Goal: Transaction & Acquisition: Purchase product/service

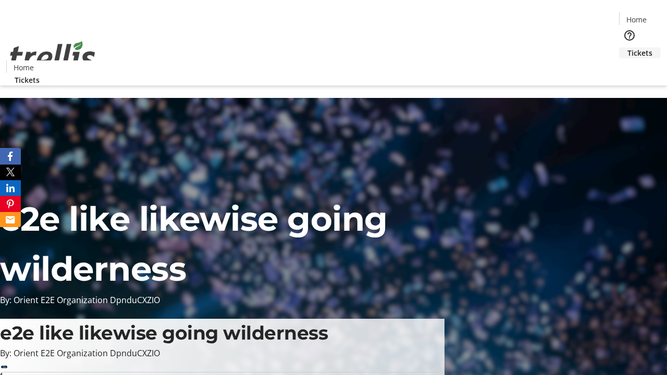
click at [628, 47] on span "Tickets" at bounding box center [640, 52] width 25 height 11
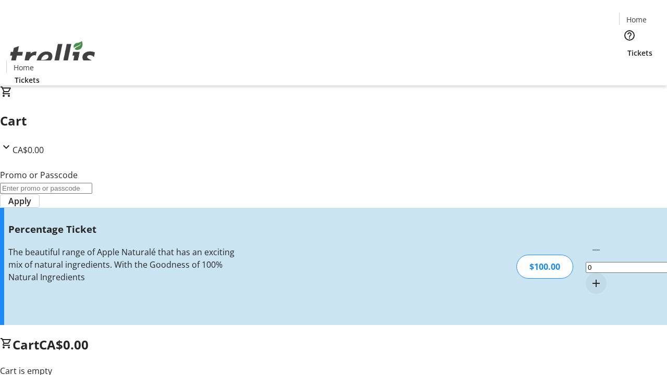
click at [590, 277] on mat-icon "Increment by one" at bounding box center [596, 283] width 13 height 13
type input "1"
type input "BAR"
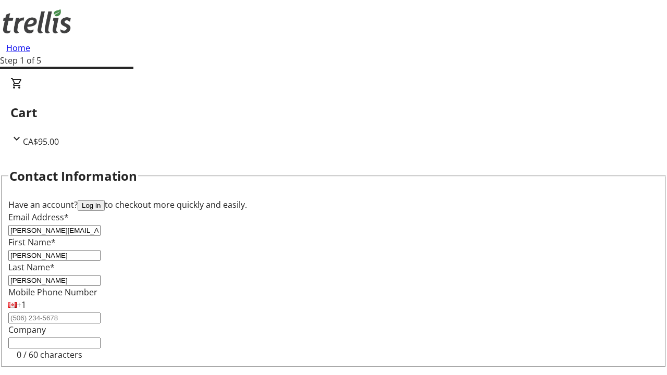
type input "[PERSON_NAME]"
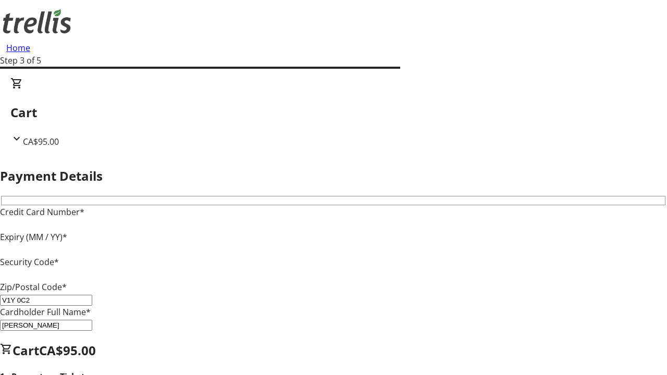
type input "V1Y 0C2"
